Goal: Information Seeking & Learning: Learn about a topic

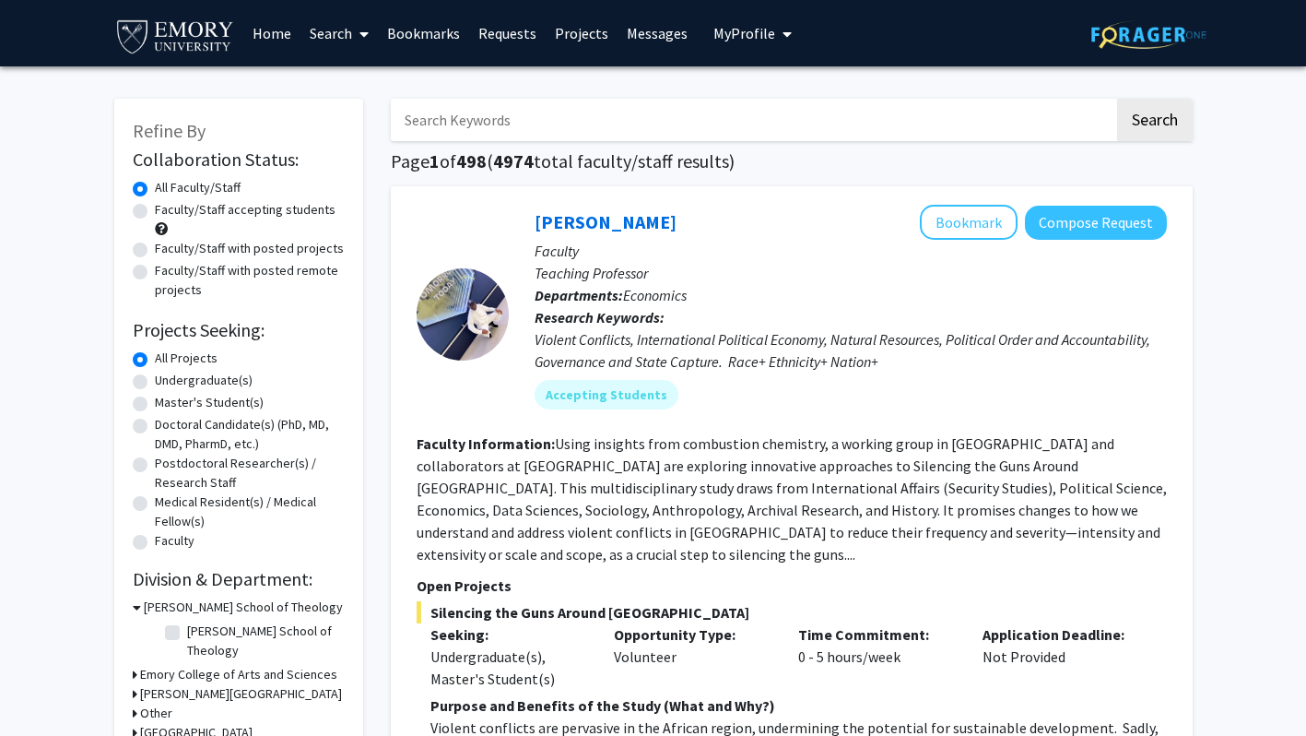
scroll to position [21, 0]
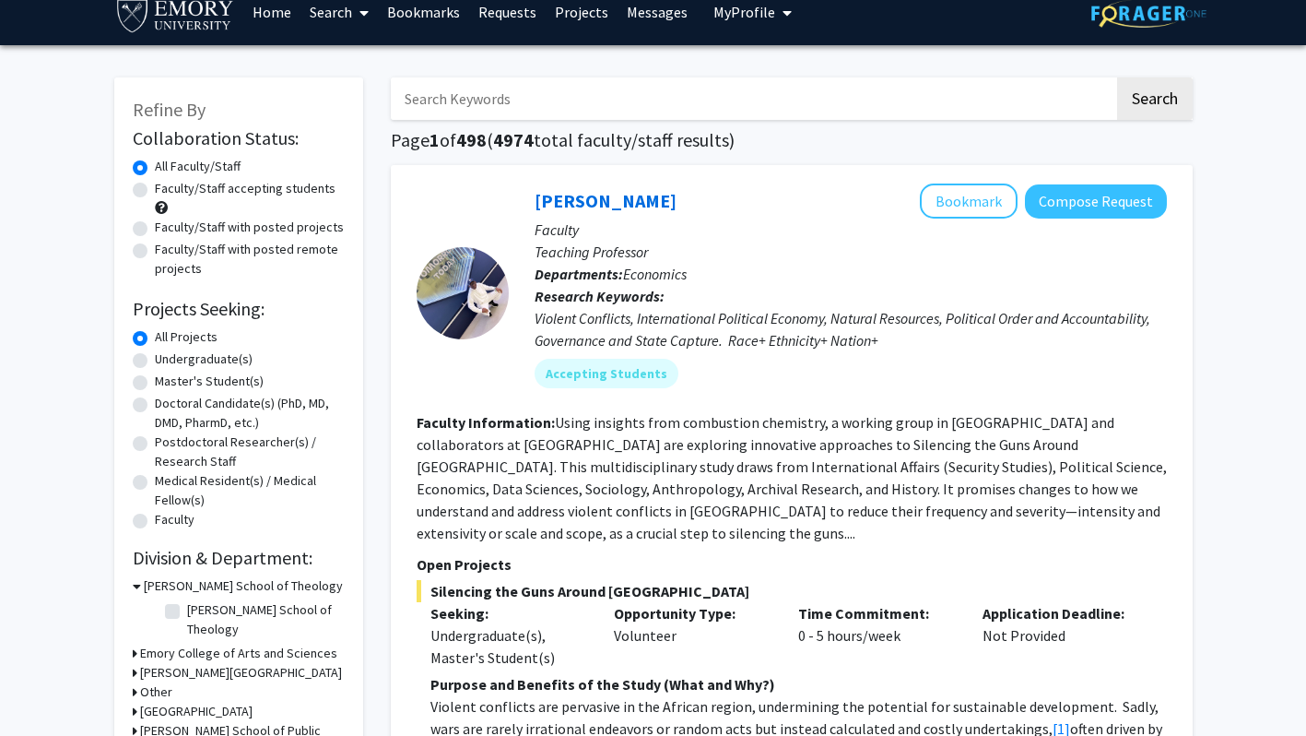
click at [228, 357] on label "Undergraduate(s)" at bounding box center [204, 358] width 98 height 19
click at [167, 357] on input "Undergraduate(s)" at bounding box center [161, 355] width 12 height 12
radio input "true"
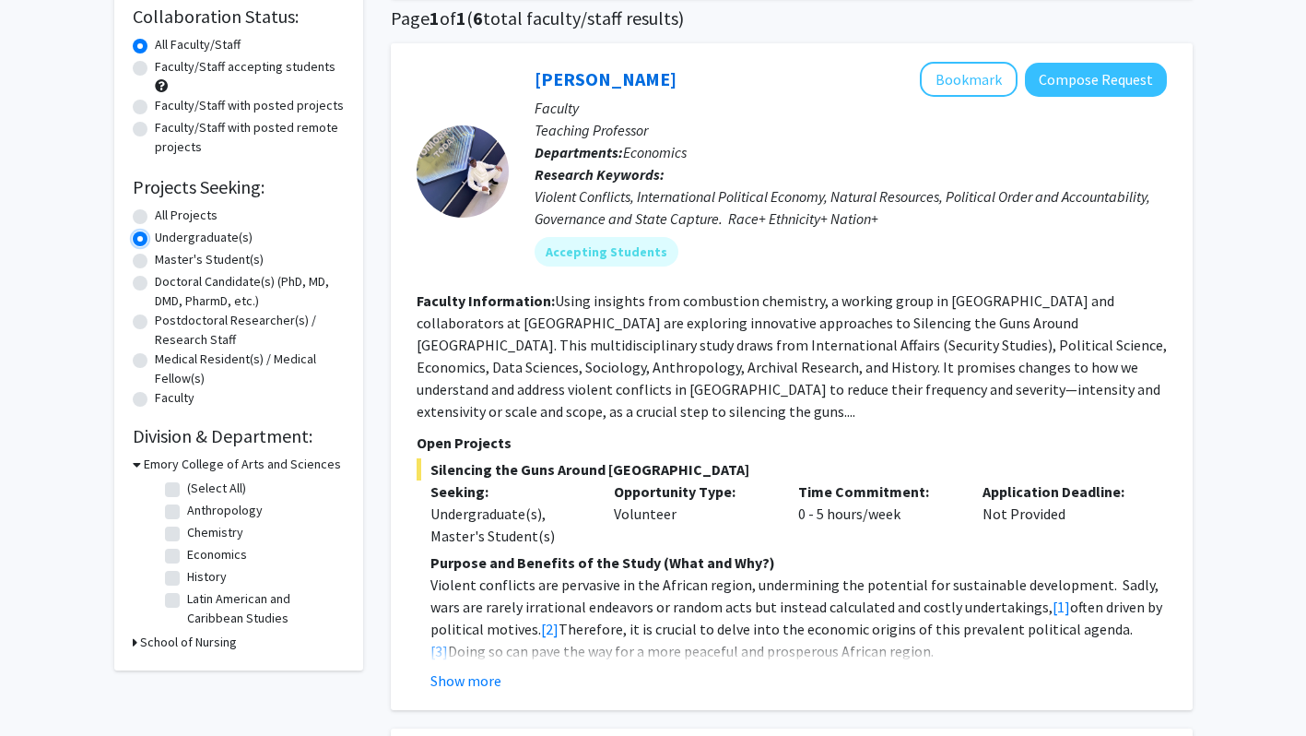
scroll to position [133, 0]
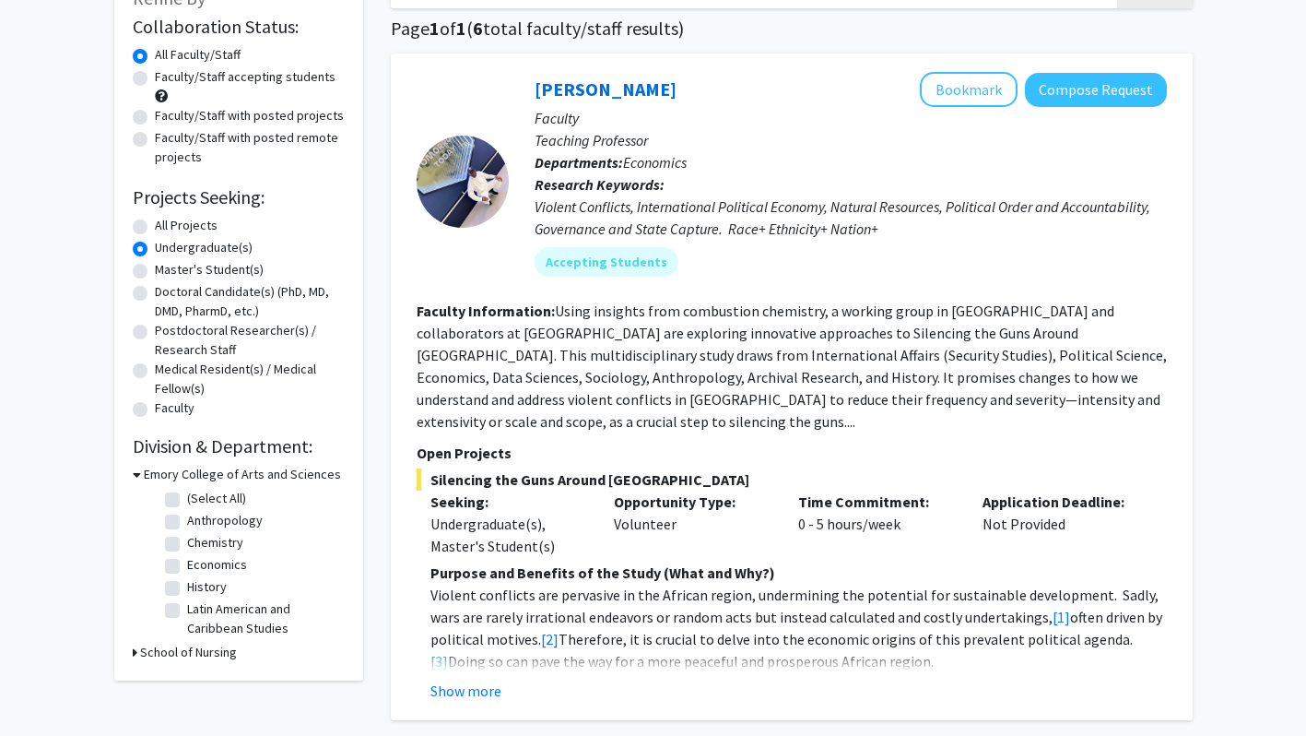
click at [194, 657] on h3 "School of Nursing" at bounding box center [188, 652] width 97 height 19
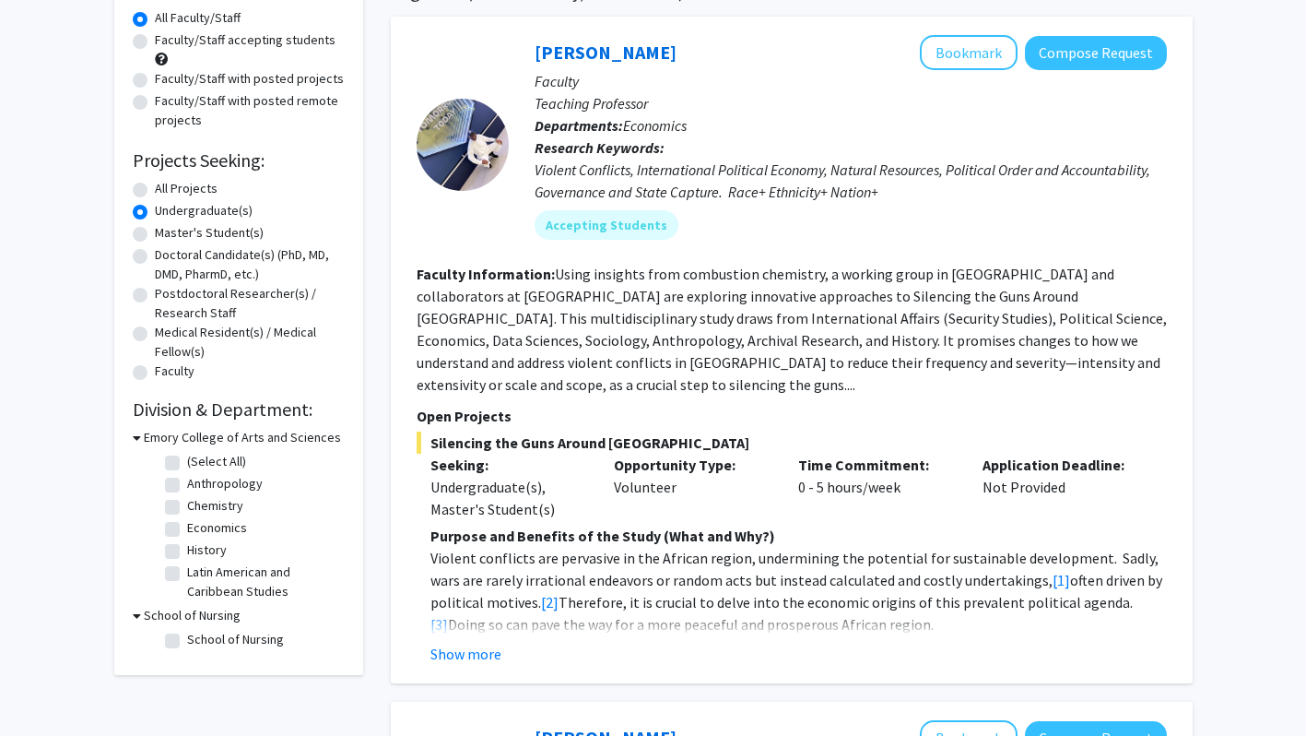
scroll to position [164, 0]
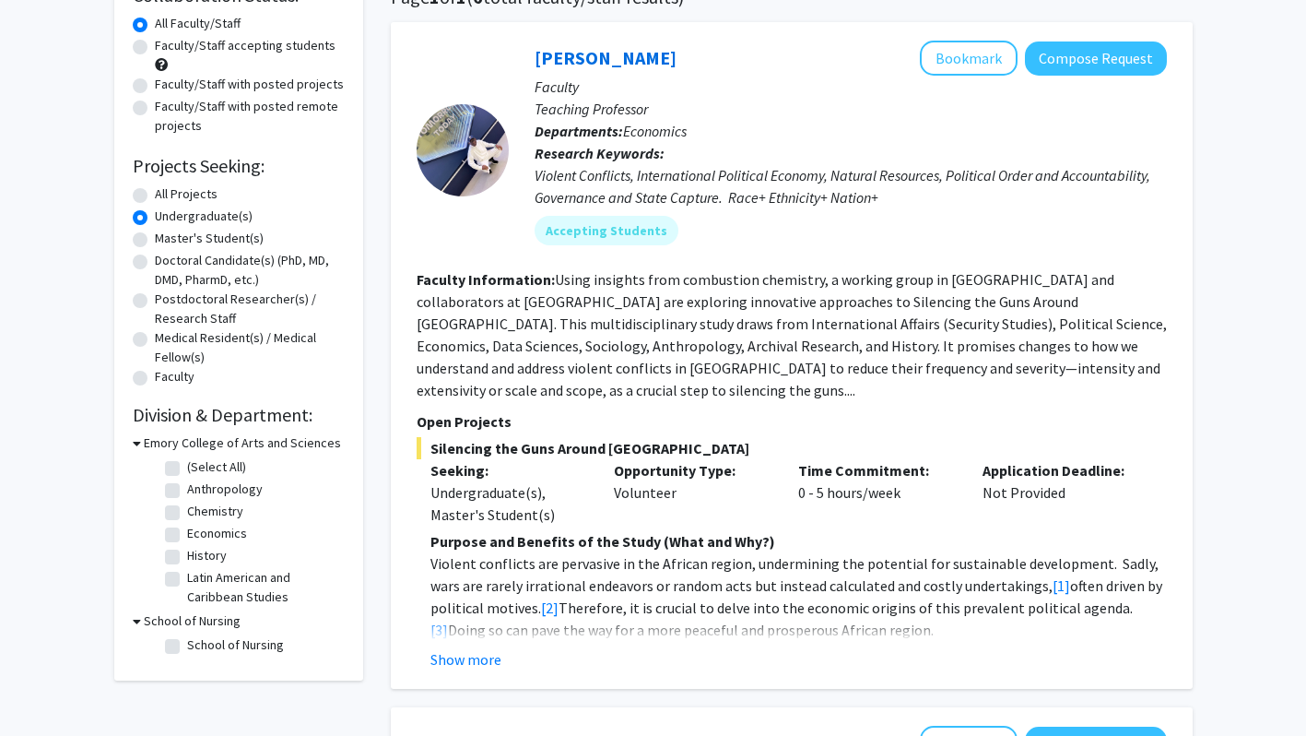
click at [187, 646] on label "School of Nursing" at bounding box center [235, 644] width 97 height 19
click at [187, 646] on input "School of Nursing" at bounding box center [193, 641] width 12 height 12
checkbox input "true"
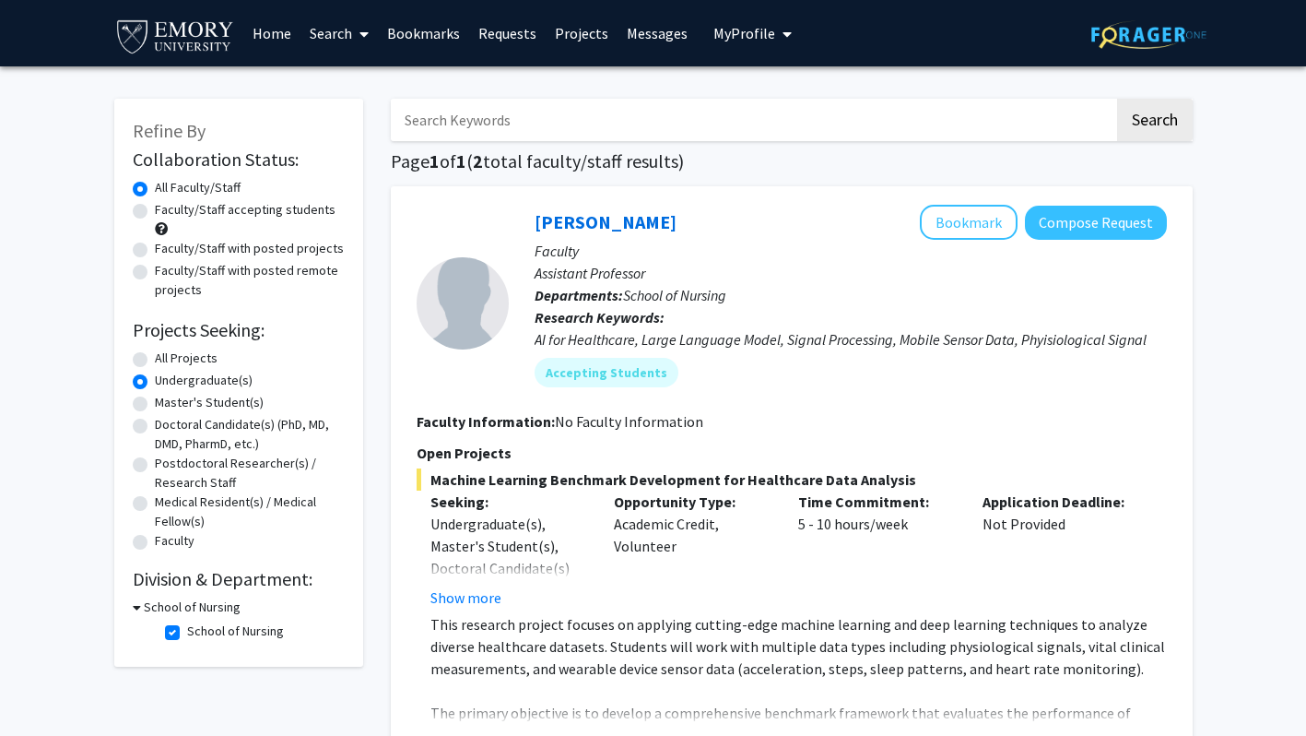
click at [340, 9] on link "Search" at bounding box center [339, 33] width 77 height 65
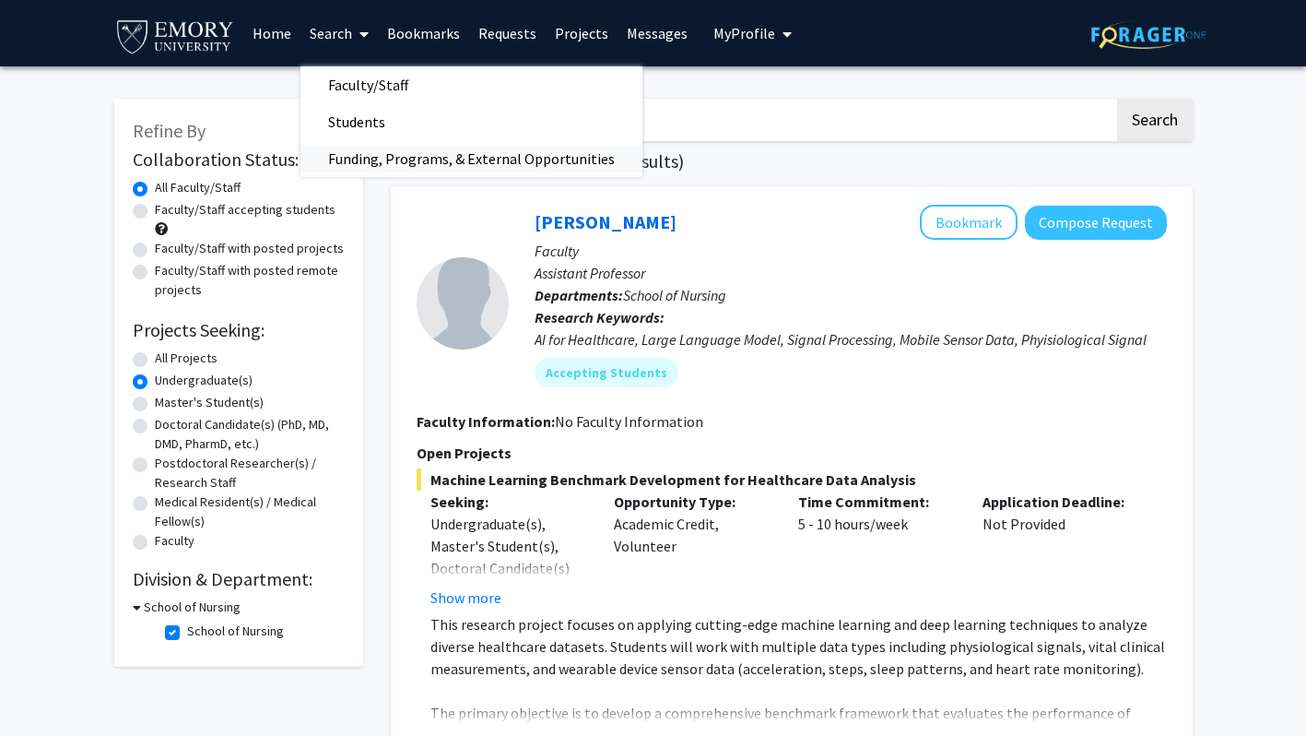
click at [362, 147] on span "Funding, Programs, & External Opportunities" at bounding box center [472, 158] width 342 height 37
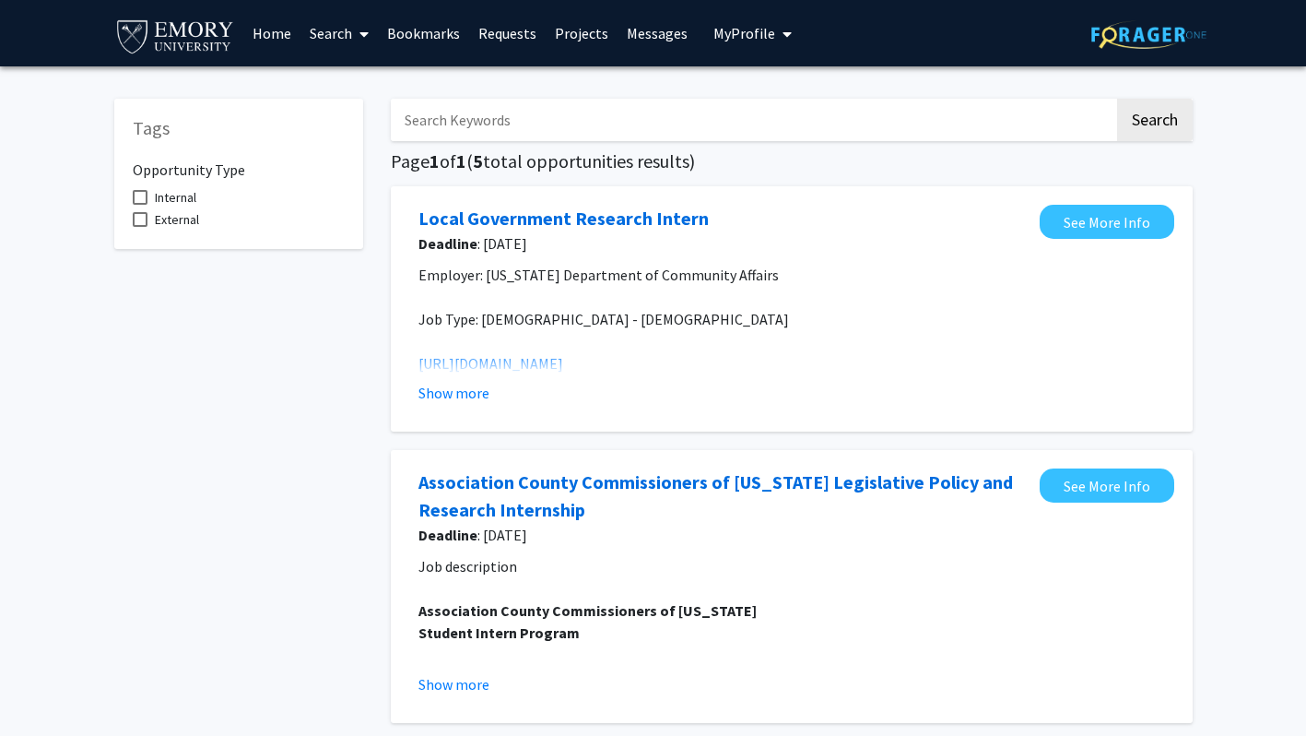
click at [359, 46] on span at bounding box center [360, 34] width 17 height 65
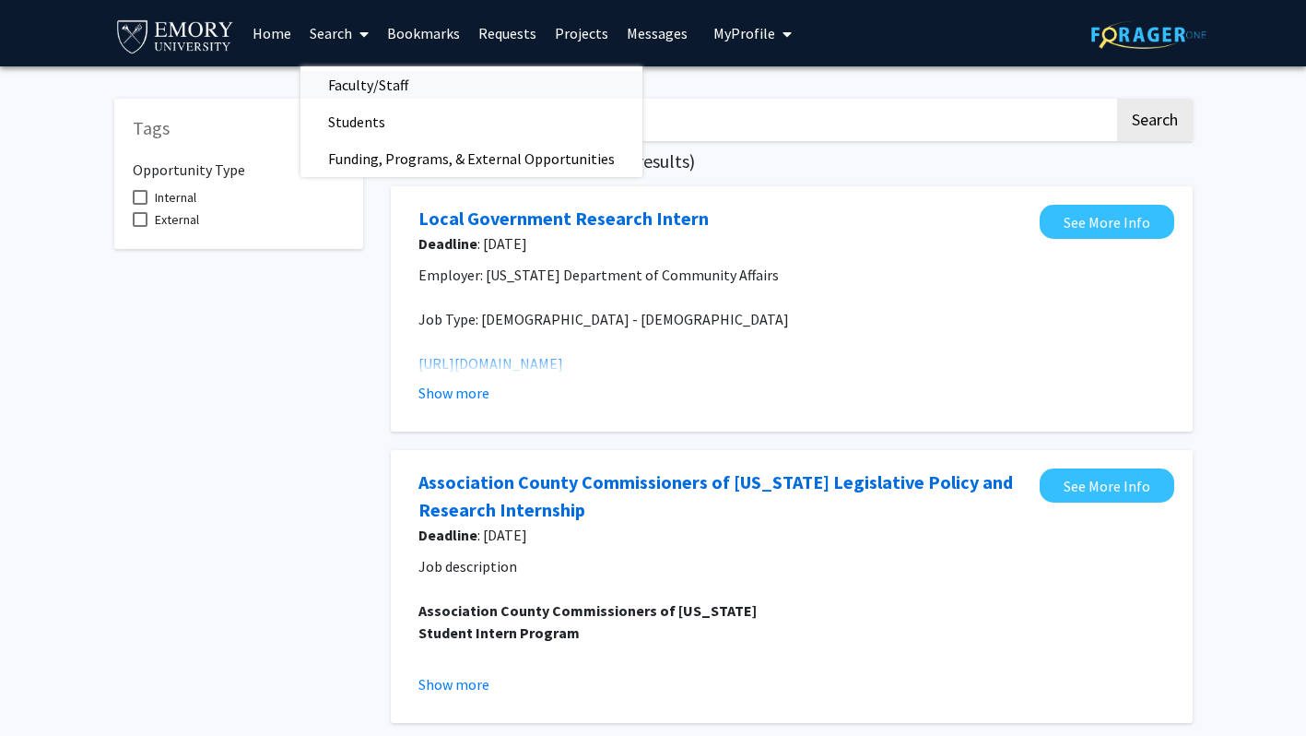
click at [369, 98] on span "Faculty/Staff" at bounding box center [369, 84] width 136 height 37
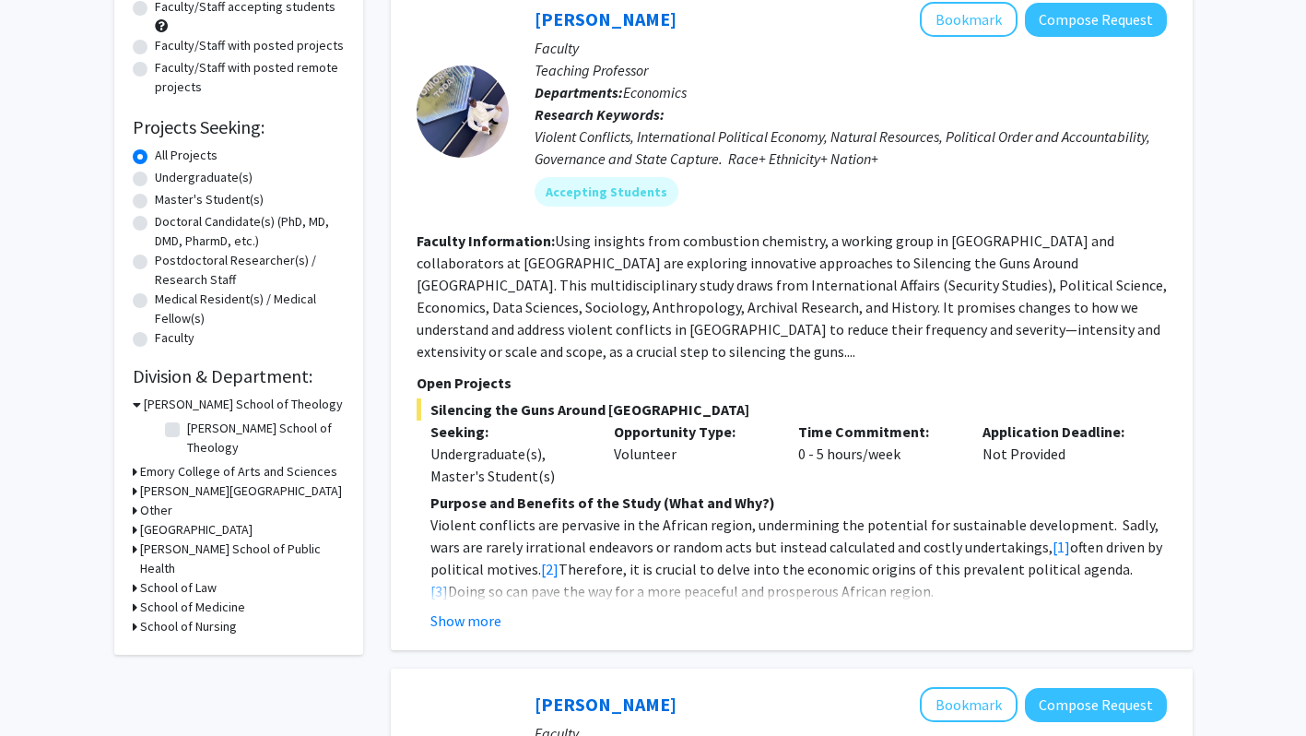
scroll to position [209, 0]
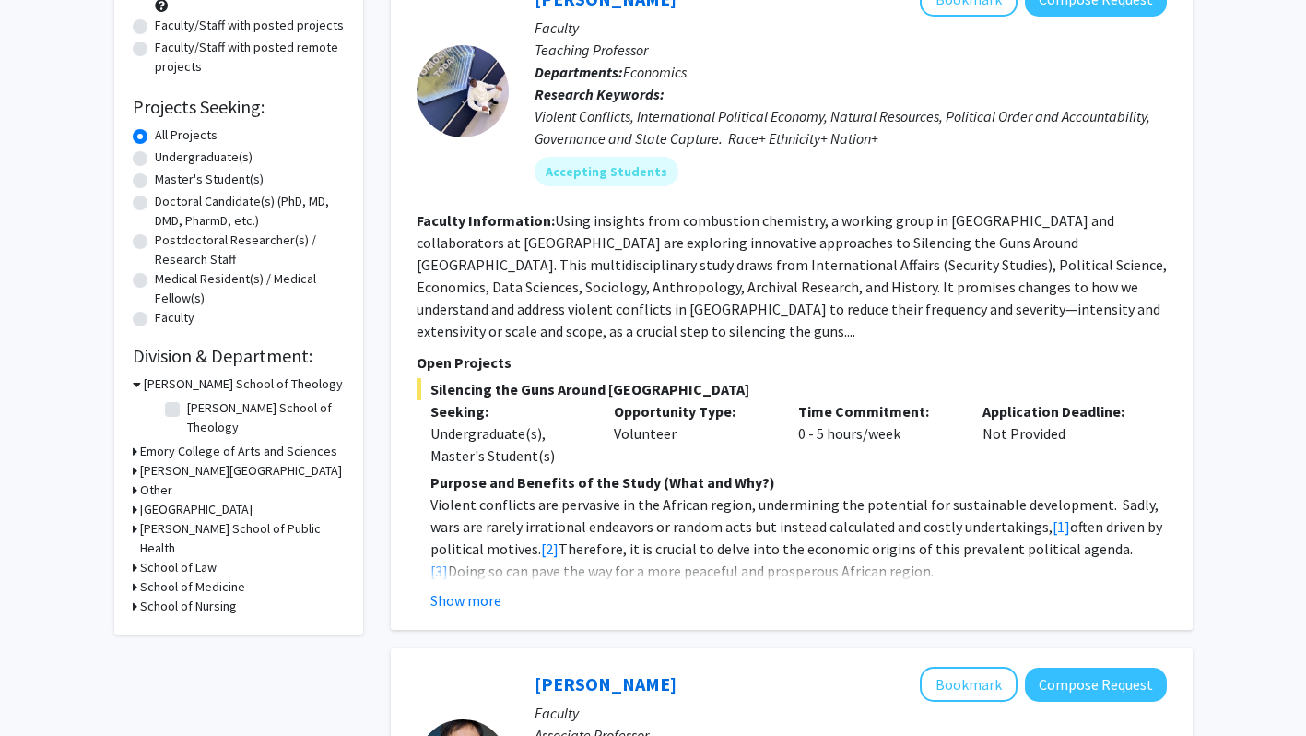
scroll to position [183, 0]
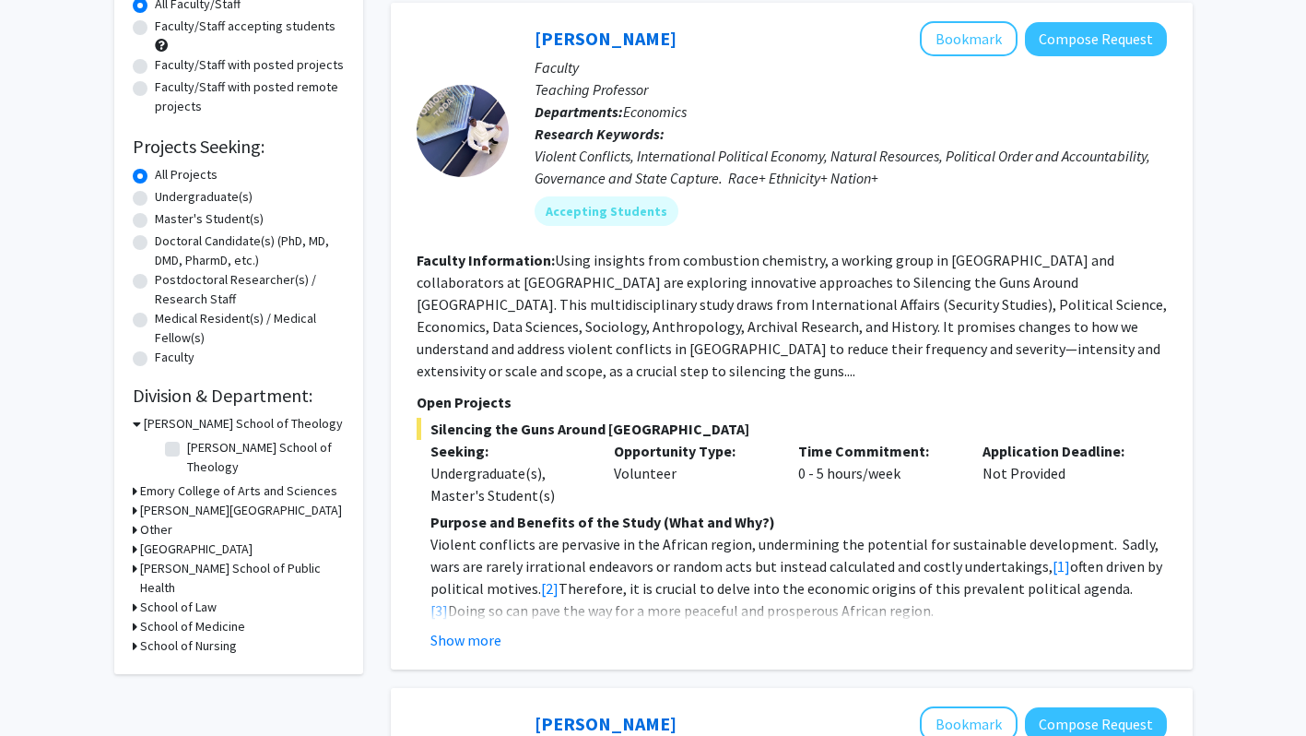
click at [155, 172] on label "All Projects" at bounding box center [186, 174] width 63 height 19
click at [155, 172] on input "All Projects" at bounding box center [161, 171] width 12 height 12
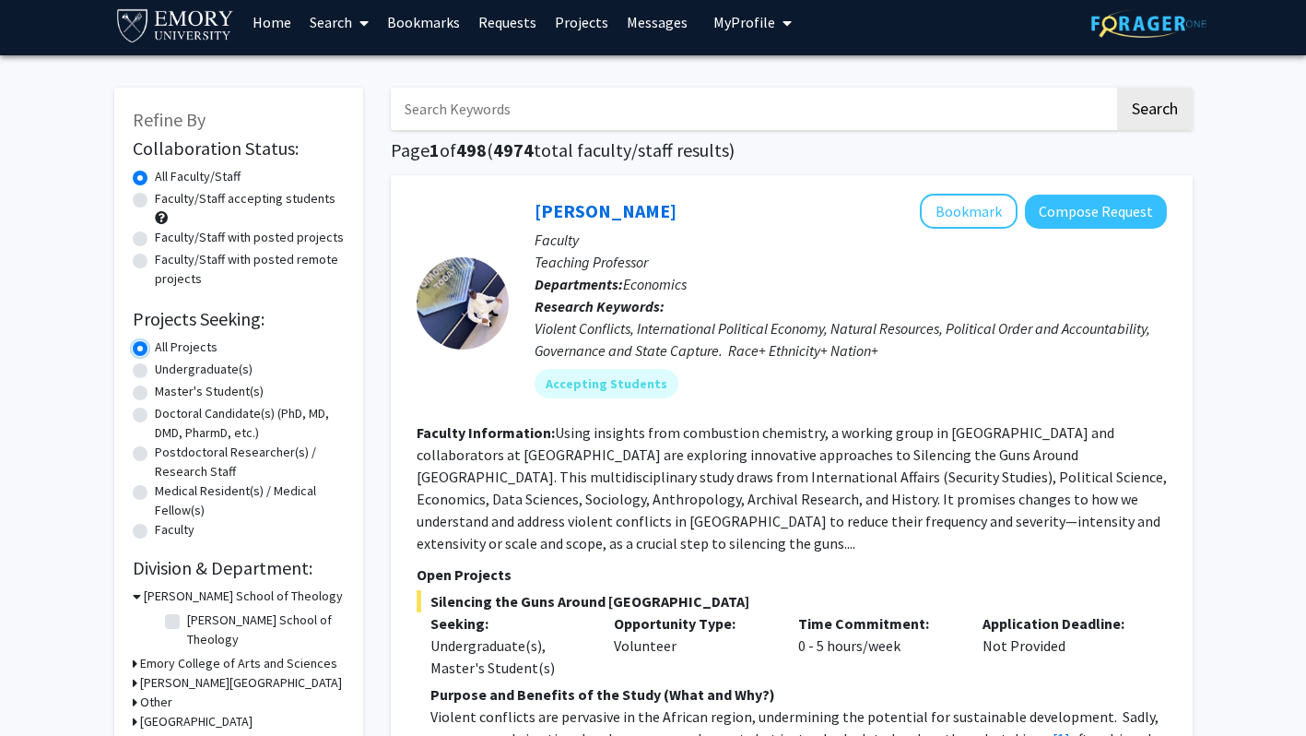
scroll to position [0, 0]
